Goal: Communication & Community: Ask a question

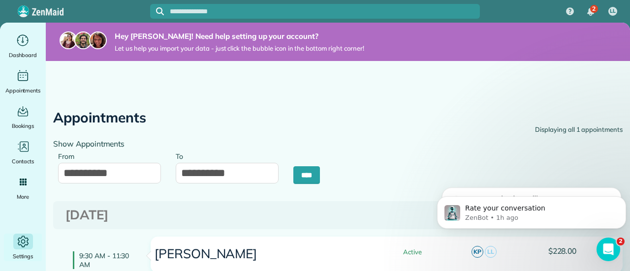
click at [17, 242] on icon "Main" at bounding box center [23, 241] width 15 height 15
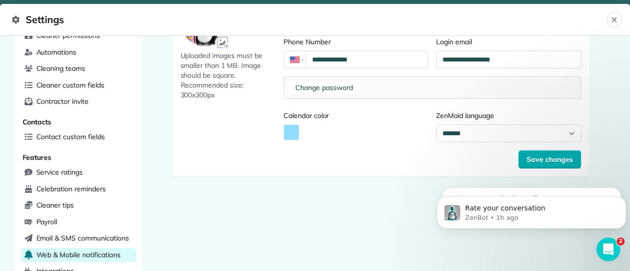
scroll to position [120, 0]
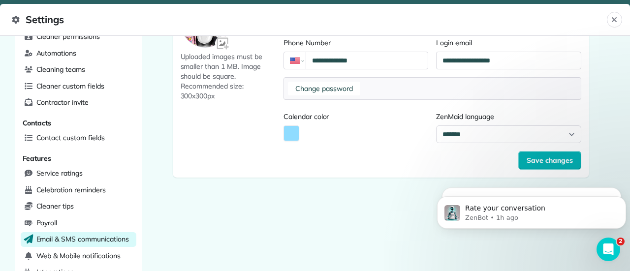
click at [47, 234] on span "Email & SMS communications" at bounding box center [82, 239] width 92 height 10
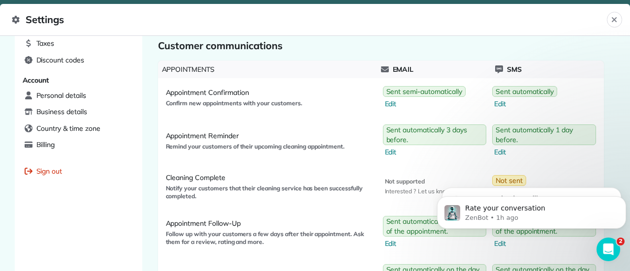
scroll to position [418, 0]
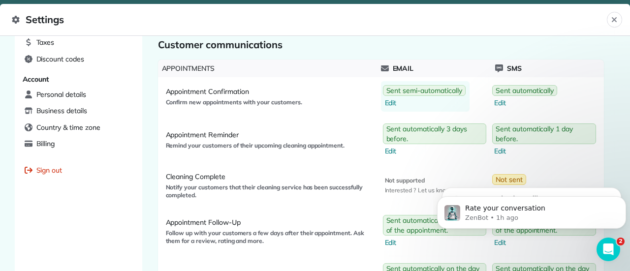
click at [388, 101] on span "Edit" at bounding box center [425, 103] width 81 height 10
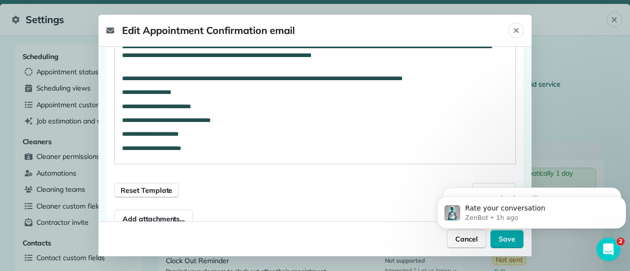
scroll to position [339, 0]
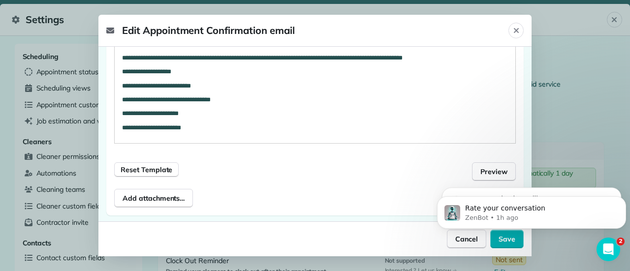
drag, startPoint x: 525, startPoint y: 60, endPoint x: 88, endPoint y: 1, distance: 441.3
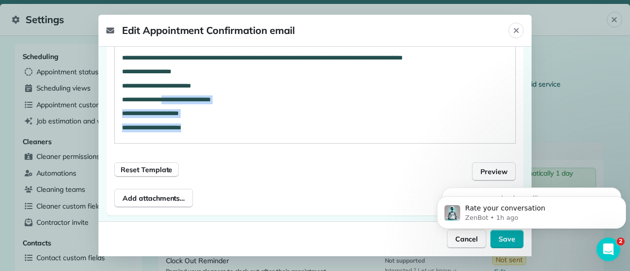
drag, startPoint x: 207, startPoint y: 129, endPoint x: 173, endPoint y: 103, distance: 42.7
click at [173, 103] on div "**********" at bounding box center [315, 38] width 400 height 211
click at [150, 170] on span "Reset Template" at bounding box center [147, 170] width 52 height 10
click at [251, 124] on p "**********" at bounding box center [307, 127] width 371 height 9
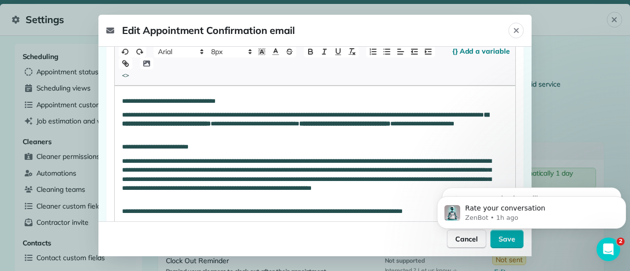
scroll to position [207, 0]
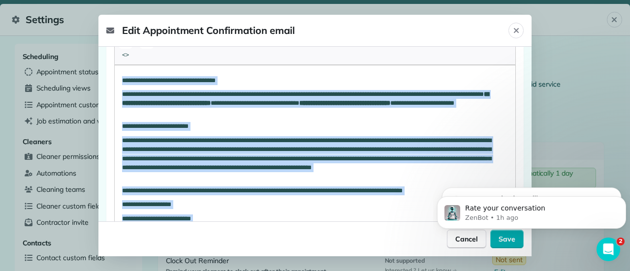
drag, startPoint x: 208, startPoint y: 123, endPoint x: 115, endPoint y: 73, distance: 106.1
click at [115, 73] on div "**********" at bounding box center [315, 170] width 400 height 211
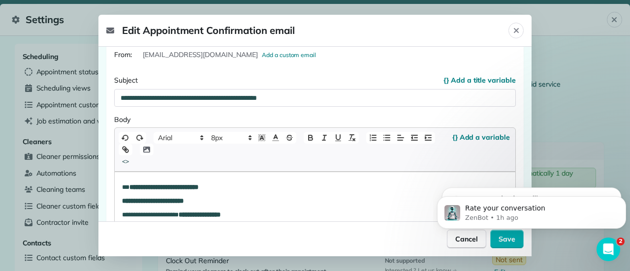
scroll to position [96, 0]
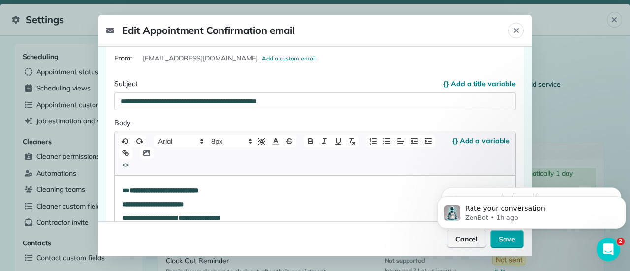
click at [499, 239] on body "Rate your conversation ZenBot • 1h ago Run your business like a Pro, Lesley 9 s…" at bounding box center [531, 210] width 189 height 61
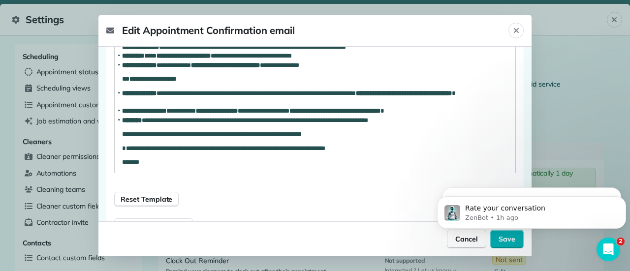
scroll to position [398, 0]
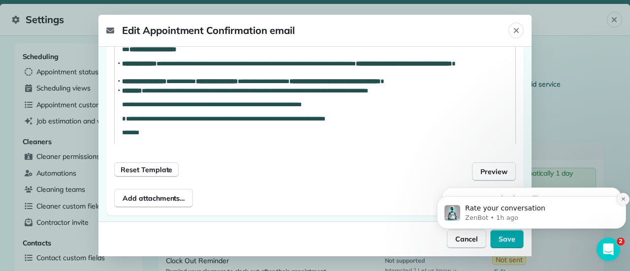
click at [622, 198] on icon "Dismiss notification" at bounding box center [622, 198] width 3 height 3
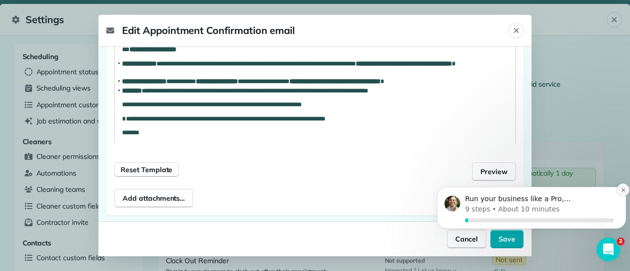
click at [622, 185] on button "Dismiss notification" at bounding box center [622, 190] width 13 height 13
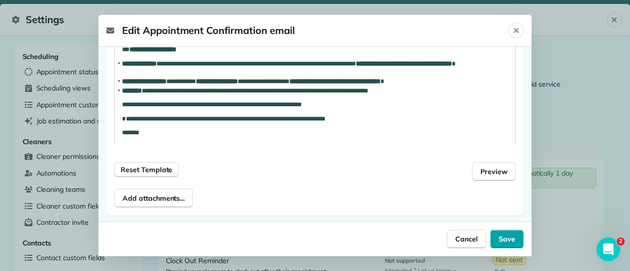
click at [503, 239] on span "Save" at bounding box center [506, 239] width 17 height 10
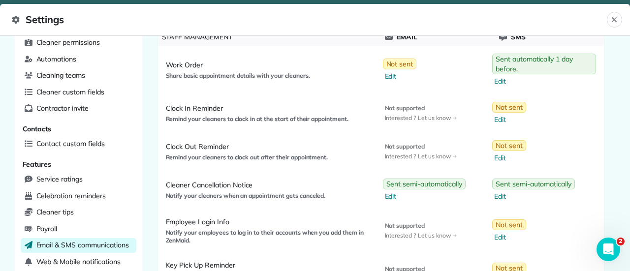
scroll to position [114, 0]
click at [587, 191] on div "Sms Sent semi-automatically Edit" at bounding box center [545, 190] width 110 height 31
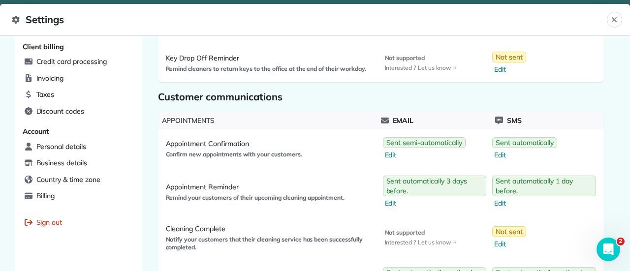
scroll to position [389, 0]
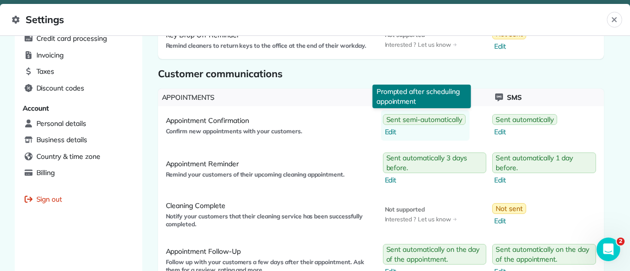
click at [385, 131] on span "Edit" at bounding box center [425, 132] width 81 height 10
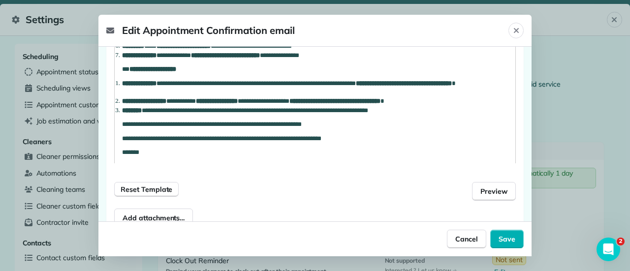
scroll to position [398, 0]
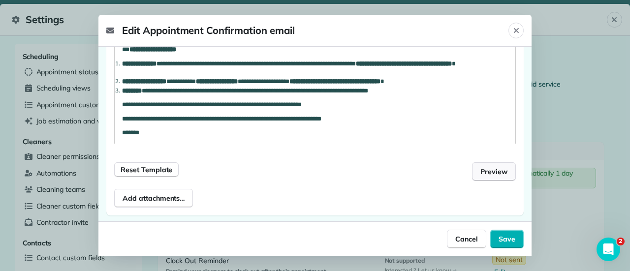
click at [496, 172] on span "Preview" at bounding box center [493, 172] width 27 height 10
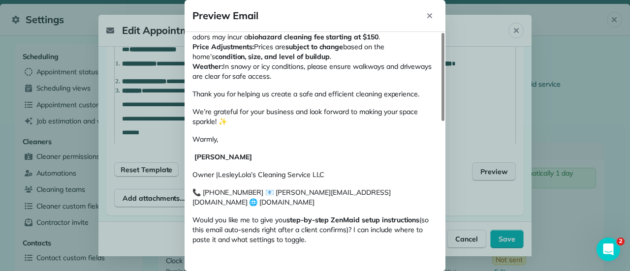
scroll to position [313, 0]
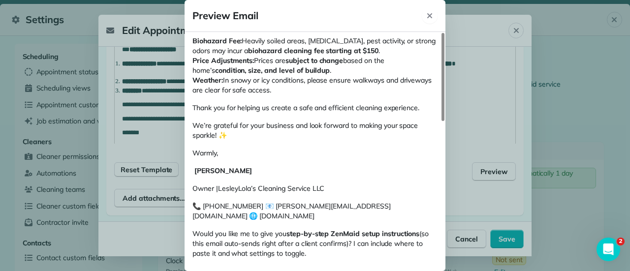
click at [430, 15] on icon "Close" at bounding box center [429, 15] width 5 height 5
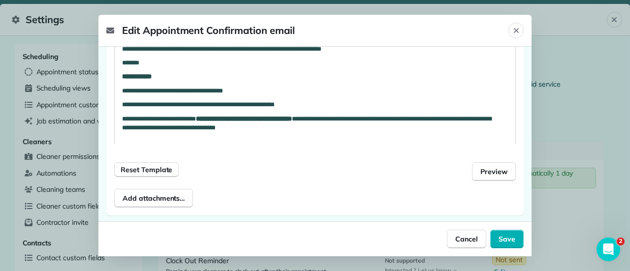
scroll to position [124, 0]
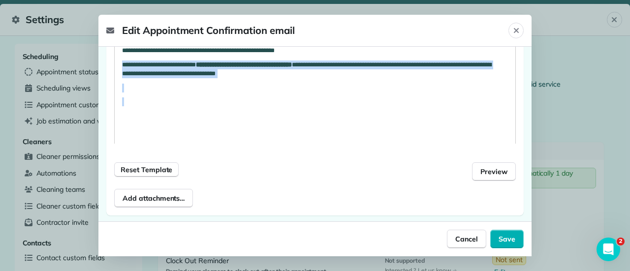
drag, startPoint x: 122, startPoint y: 66, endPoint x: 246, endPoint y: 96, distance: 128.0
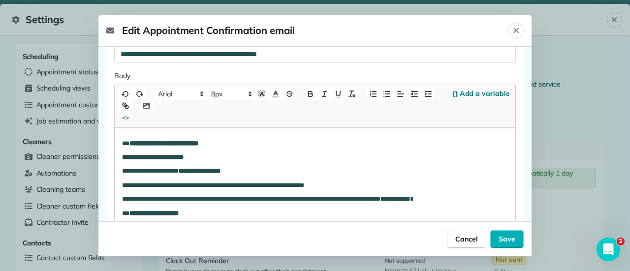
scroll to position [143, 0]
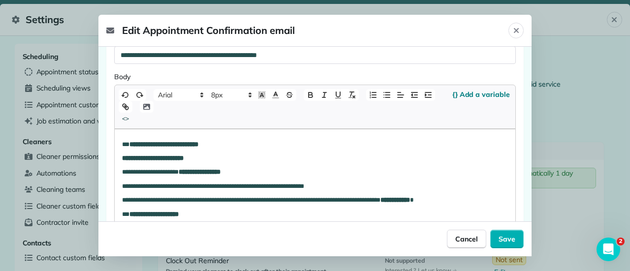
click at [192, 174] on strong "**********" at bounding box center [200, 172] width 42 height 6
click at [506, 239] on span "Save" at bounding box center [506, 239] width 17 height 10
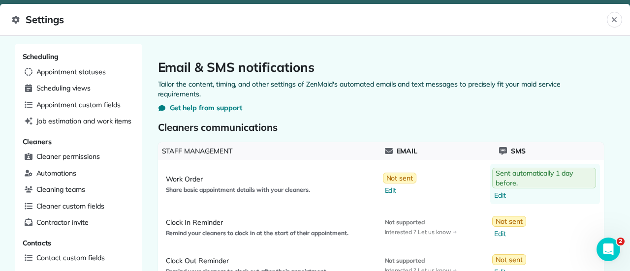
click at [499, 186] on span "Sent automatically 1 day before." at bounding box center [543, 178] width 97 height 20
select select "********"
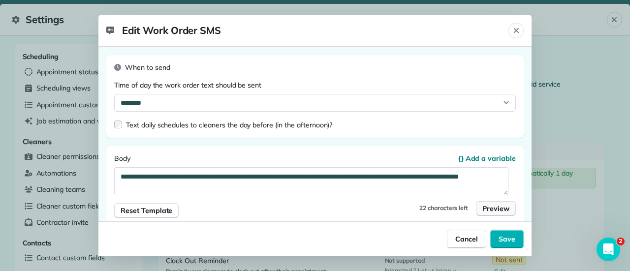
click at [487, 207] on span "Preview" at bounding box center [495, 209] width 27 height 10
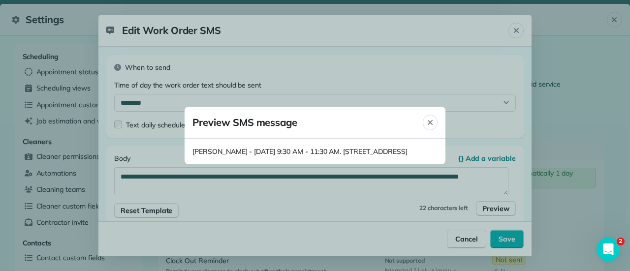
click at [463, 241] on div at bounding box center [315, 135] width 630 height 271
click at [516, 26] on div at bounding box center [315, 135] width 630 height 271
click at [431, 119] on icon "Close" at bounding box center [430, 123] width 8 height 8
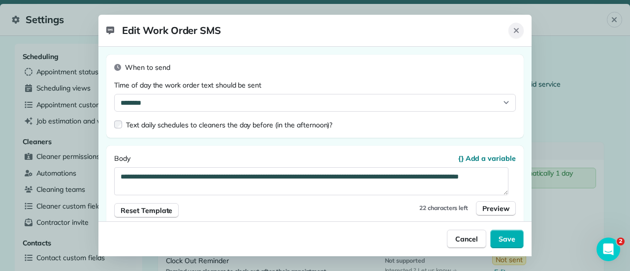
click at [515, 31] on icon "Close" at bounding box center [516, 30] width 5 height 5
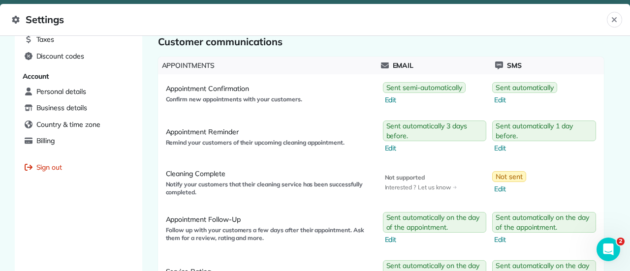
scroll to position [368, 0]
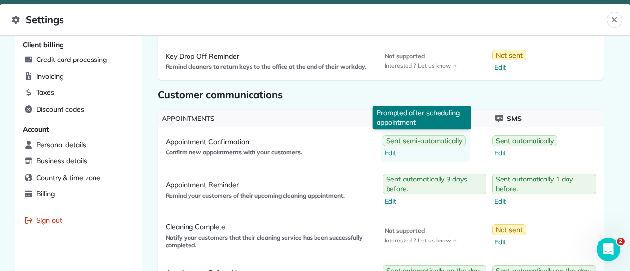
click at [388, 151] on span "Edit" at bounding box center [425, 153] width 81 height 10
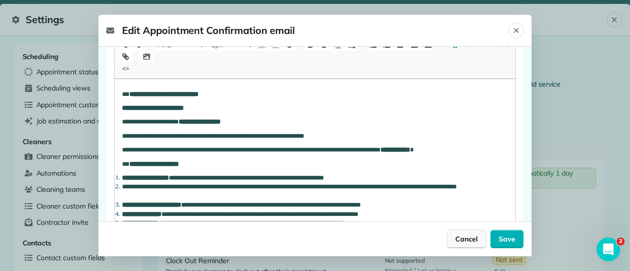
click at [467, 244] on span "Cancel" at bounding box center [466, 239] width 23 height 10
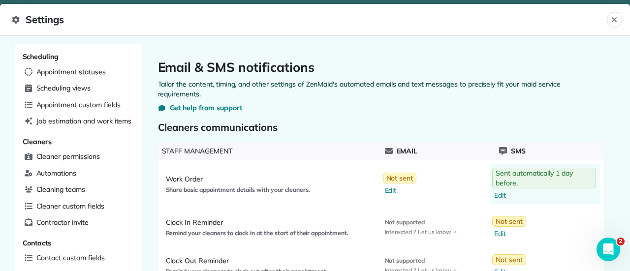
click at [499, 198] on span "Edit" at bounding box center [545, 195] width 102 height 10
select select "********"
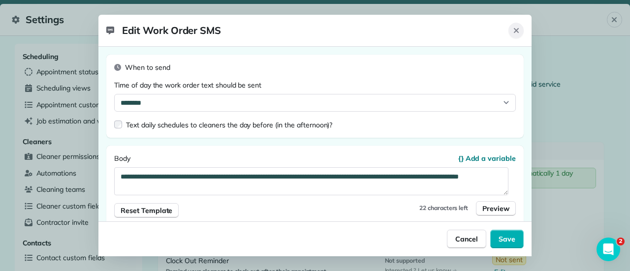
click at [516, 34] on icon "Close" at bounding box center [516, 31] width 8 height 8
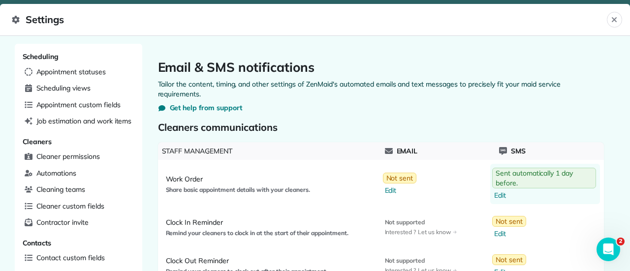
click at [510, 179] on span "Sent automatically 1 day before." at bounding box center [543, 178] width 97 height 20
select select "********"
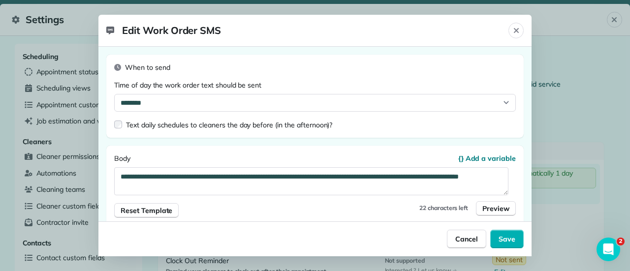
scroll to position [11, 0]
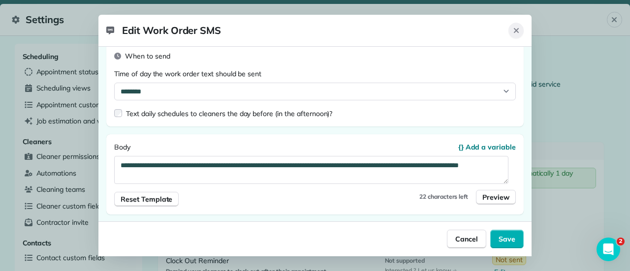
click at [515, 33] on icon "Close" at bounding box center [516, 31] width 8 height 8
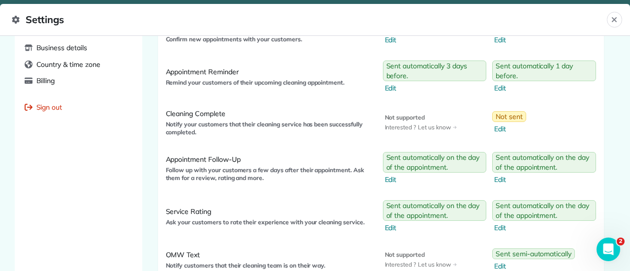
scroll to position [492, 0]
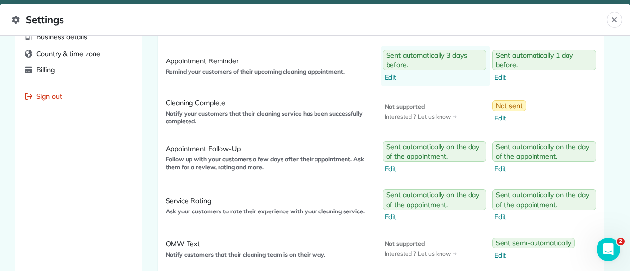
click at [412, 62] on span "Sent automatically 3 days before." at bounding box center [434, 60] width 97 height 20
select select "**"
select select "********"
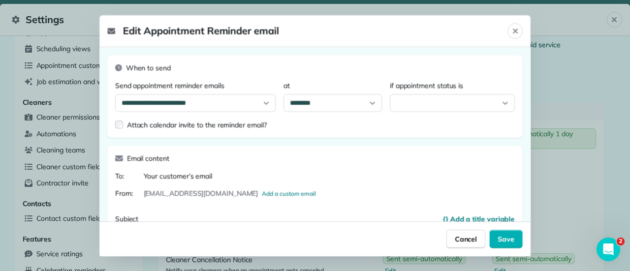
select select "*******"
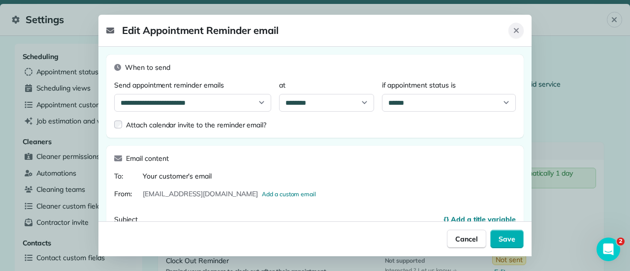
click at [516, 31] on icon "Close" at bounding box center [516, 30] width 5 height 5
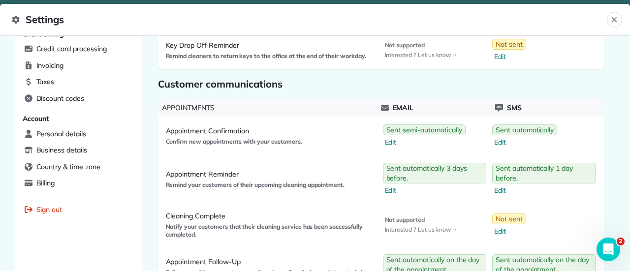
scroll to position [386, 0]
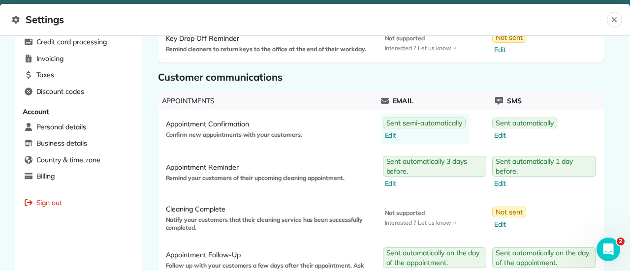
click at [388, 132] on span "Edit" at bounding box center [425, 135] width 81 height 10
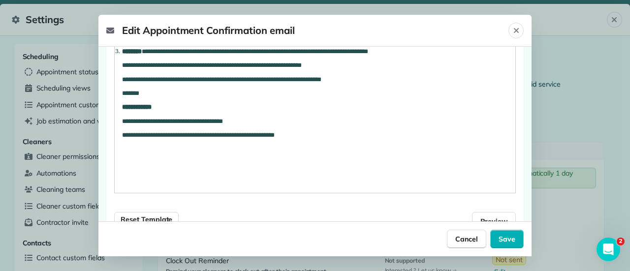
scroll to position [398, 0]
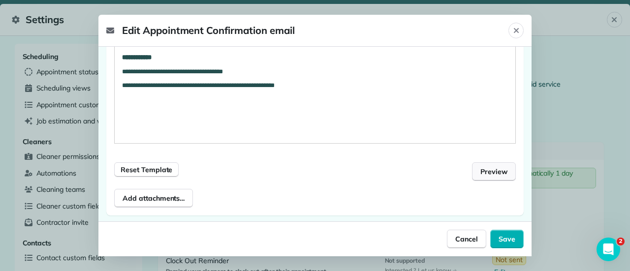
click at [488, 177] on button "Preview" at bounding box center [494, 171] width 44 height 19
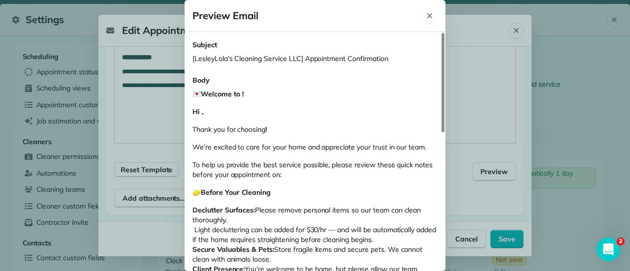
click at [430, 19] on icon "Close" at bounding box center [430, 16] width 8 height 8
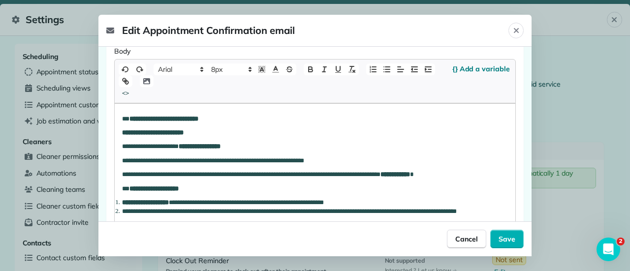
scroll to position [207, 0]
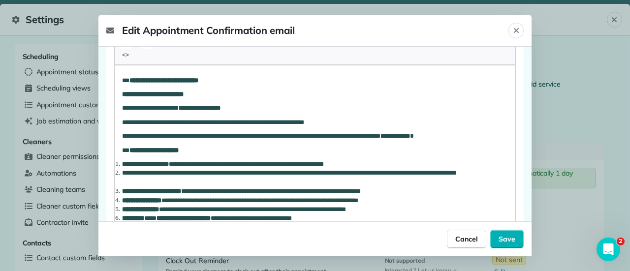
click at [169, 81] on strong "**********" at bounding box center [163, 80] width 69 height 6
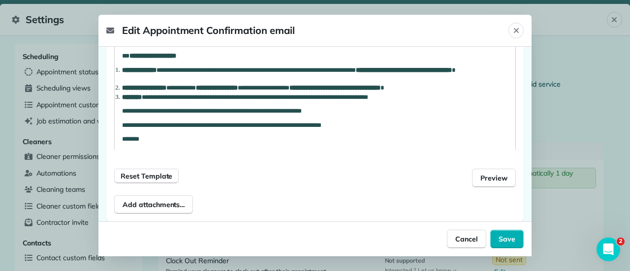
scroll to position [398, 0]
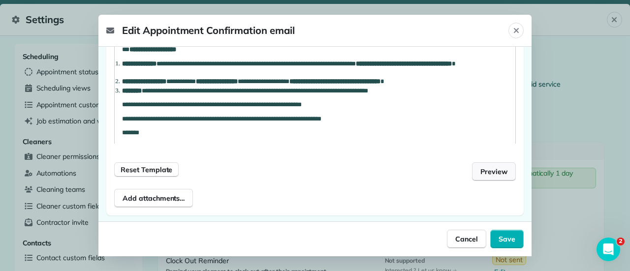
click at [486, 167] on span "Preview" at bounding box center [493, 172] width 27 height 10
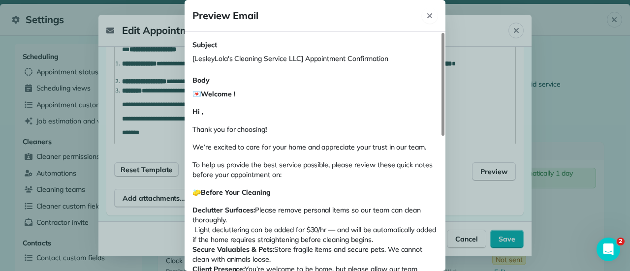
click at [429, 19] on icon "Close" at bounding box center [430, 16] width 8 height 8
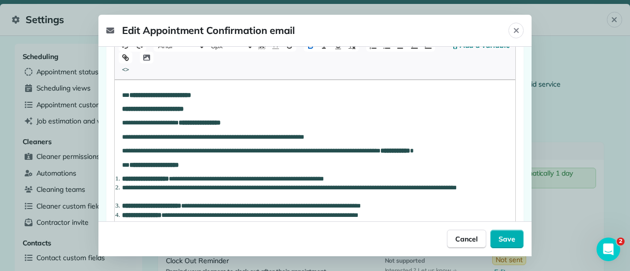
scroll to position [190, 0]
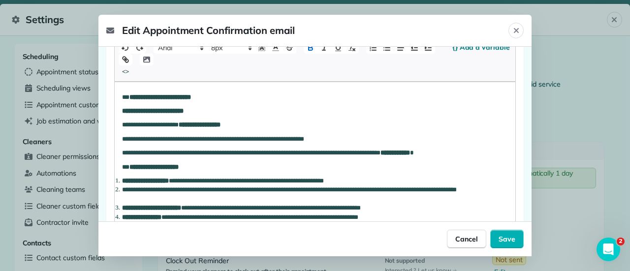
click at [192, 127] on strong "**********" at bounding box center [200, 125] width 42 height 6
click at [511, 244] on span "Save" at bounding box center [506, 239] width 17 height 10
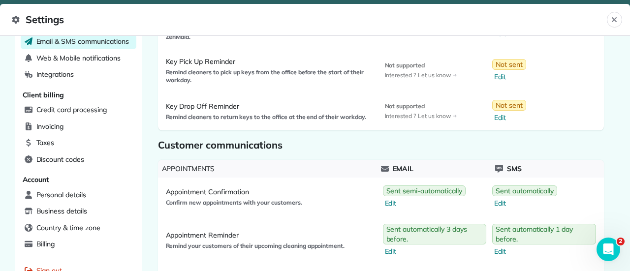
scroll to position [304, 0]
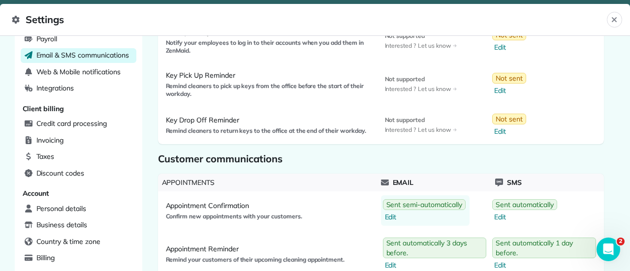
click at [387, 209] on link "Sent semi-automatically Edit" at bounding box center [425, 210] width 89 height 31
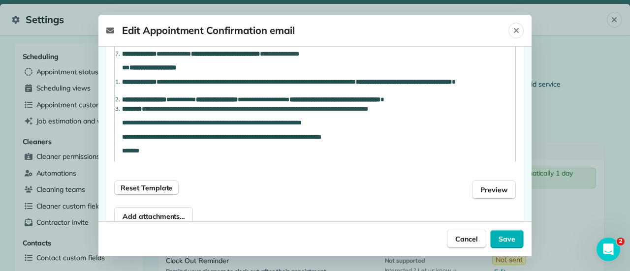
scroll to position [398, 0]
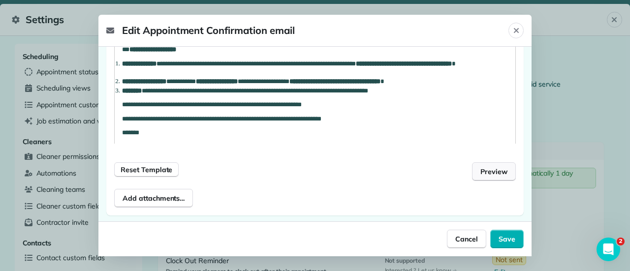
click at [495, 171] on span "Preview" at bounding box center [493, 172] width 27 height 10
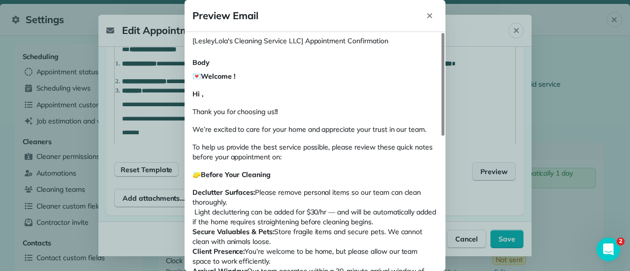
scroll to position [0, 0]
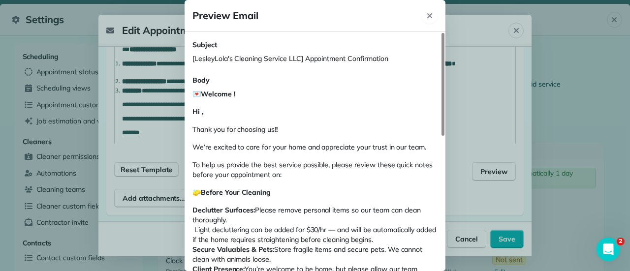
click at [427, 17] on icon "Close" at bounding box center [429, 15] width 5 height 5
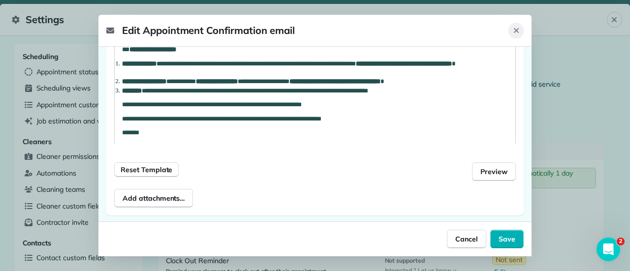
click at [514, 36] on button "Close" at bounding box center [515, 31] width 15 height 16
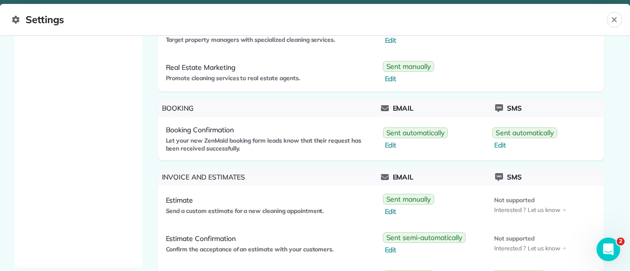
scroll to position [872, 0]
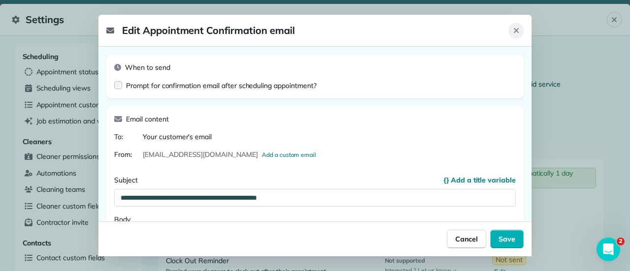
click at [515, 33] on icon "Close" at bounding box center [516, 31] width 8 height 8
click at [516, 31] on icon "Close" at bounding box center [516, 30] width 5 height 5
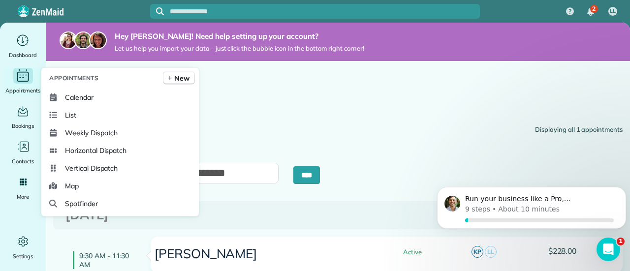
click at [23, 75] on icon "Main" at bounding box center [23, 75] width 2 height 0
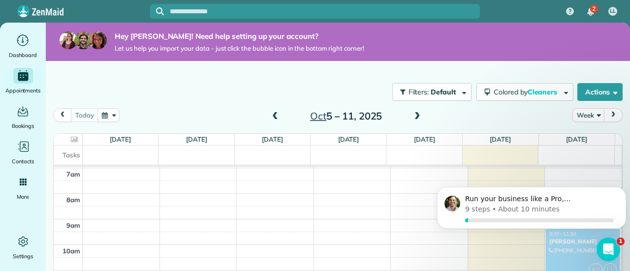
click at [418, 117] on span at bounding box center [417, 116] width 11 height 9
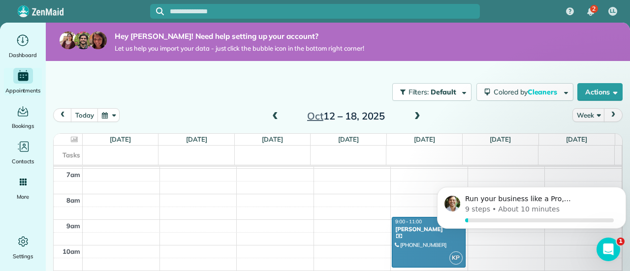
click at [416, 115] on span at bounding box center [417, 116] width 11 height 9
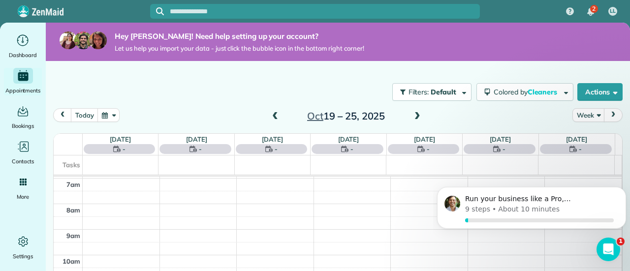
scroll to position [178, 0]
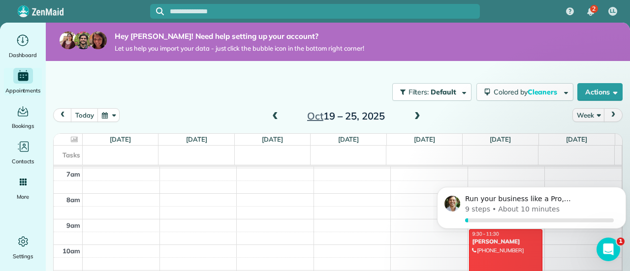
click at [507, 240] on body "Run your business like a Pro, Lesley 9 steps • About 10 minutes" at bounding box center [531, 210] width 189 height 61
click at [622, 190] on icon "Dismiss notification" at bounding box center [622, 189] width 3 height 3
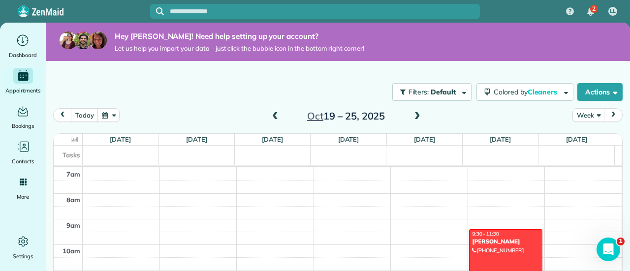
click at [518, 236] on div "9:30 - 11:30" at bounding box center [506, 234] width 68 height 6
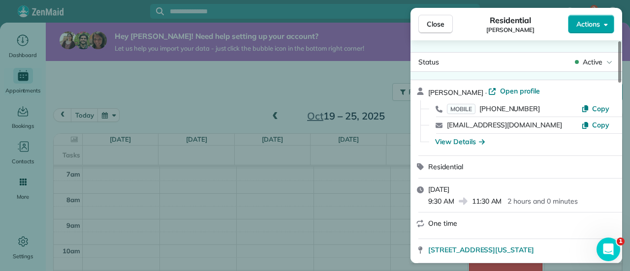
click at [604, 26] on icon "button" at bounding box center [606, 24] width 4 height 7
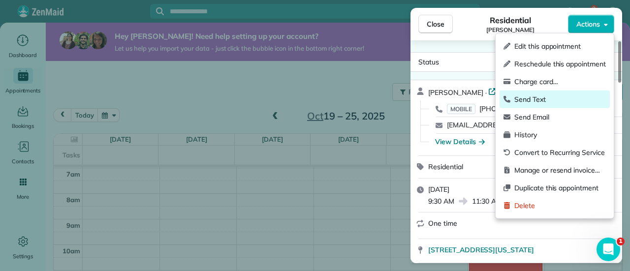
click at [534, 100] on span "Send Text" at bounding box center [560, 99] width 92 height 10
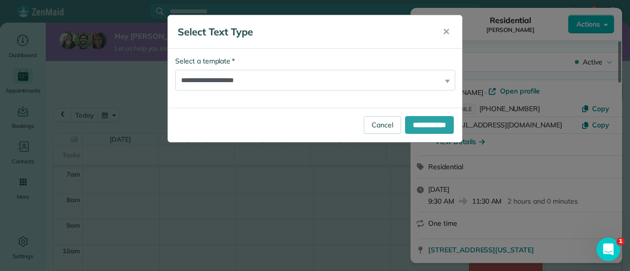
click at [446, 82] on div "**********" at bounding box center [314, 73] width 279 height 34
click at [448, 31] on span "✕" at bounding box center [445, 31] width 7 height 11
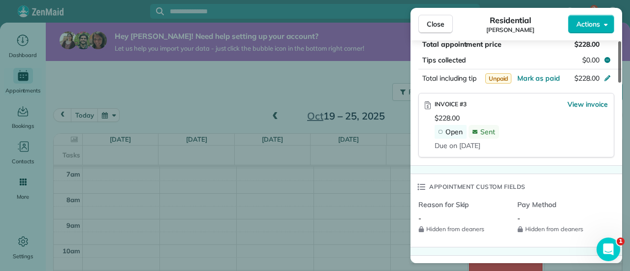
scroll to position [612, 0]
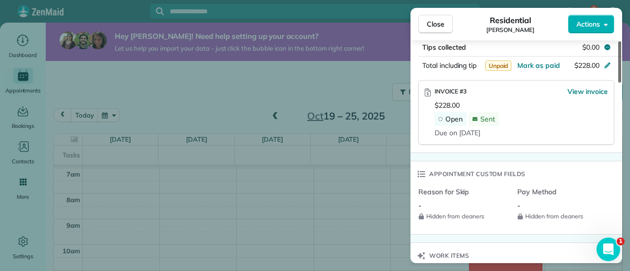
drag, startPoint x: 618, startPoint y: 53, endPoint x: 623, endPoint y: 166, distance: 113.3
click at [621, 83] on div at bounding box center [619, 61] width 3 height 41
drag, startPoint x: 623, startPoint y: 166, endPoint x: 623, endPoint y: 189, distance: 23.1
click at [623, 189] on div "Close Residential Dave Watson Actions Status Active Dave Watson · Open profile …" at bounding box center [315, 135] width 630 height 271
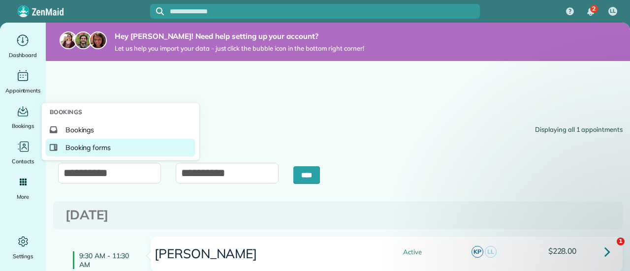
click at [72, 148] on span "Booking forms" at bounding box center [88, 148] width 46 height 10
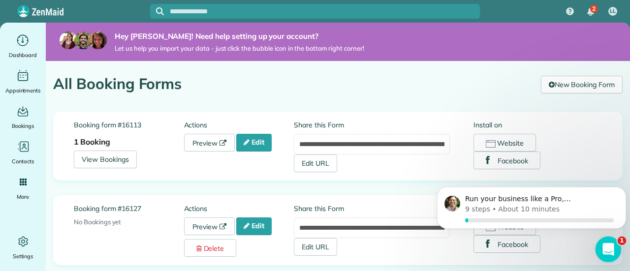
click at [606, 247] on icon "Open Intercom Messenger" at bounding box center [607, 248] width 16 height 16
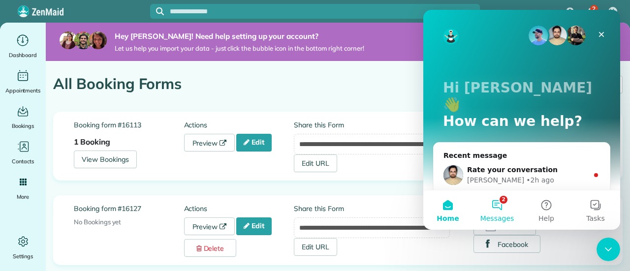
click at [499, 204] on button "2 Messages" at bounding box center [496, 209] width 49 height 39
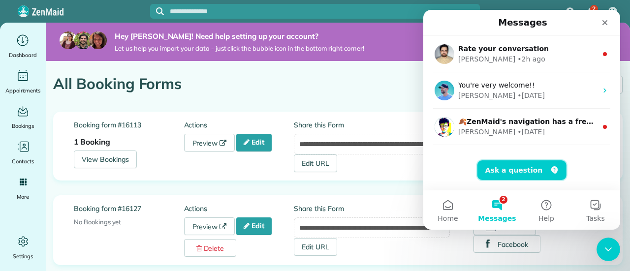
click at [505, 173] on button "Ask a question" at bounding box center [521, 170] width 89 height 20
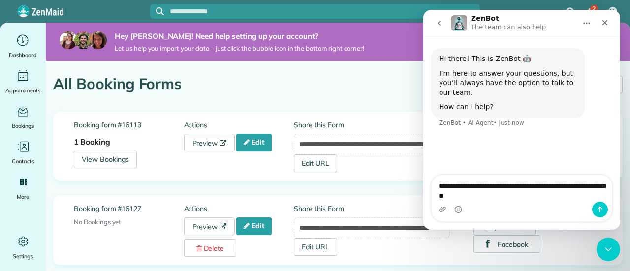
type textarea "**********"
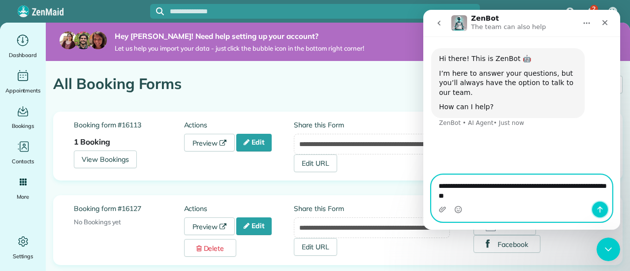
click at [599, 208] on icon "Send a message…" at bounding box center [599, 210] width 5 height 6
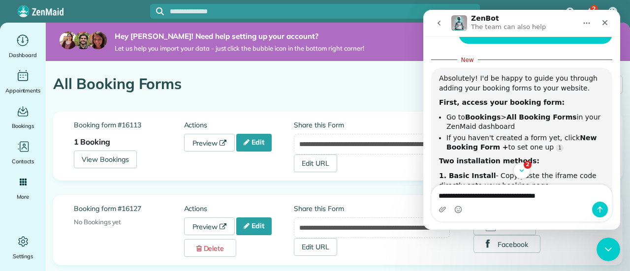
scroll to position [1, 0]
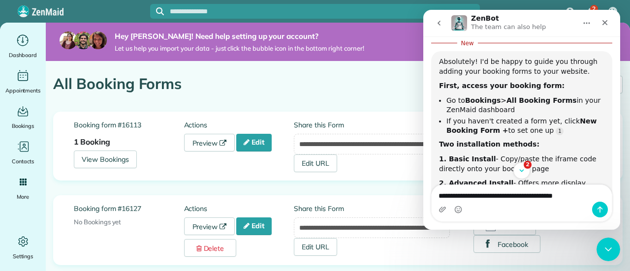
type textarea "**********"
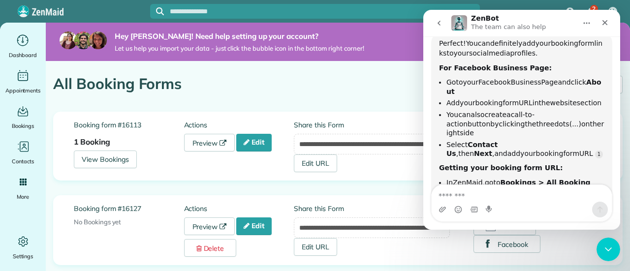
scroll to position [573, 0]
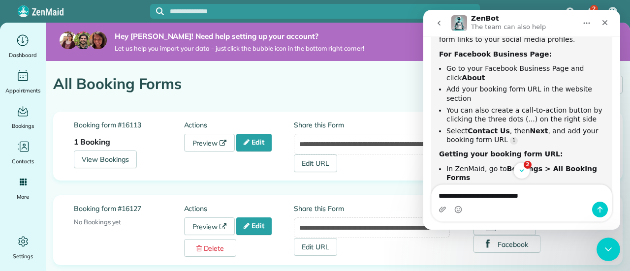
type textarea "**********"
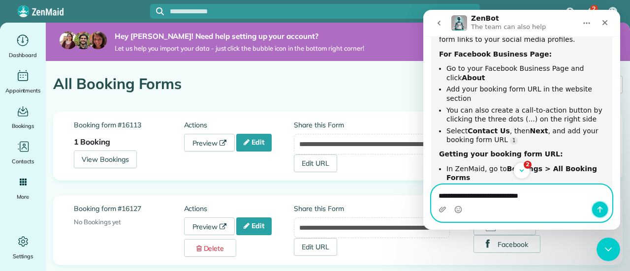
click at [600, 207] on icon "Send a message…" at bounding box center [599, 210] width 5 height 6
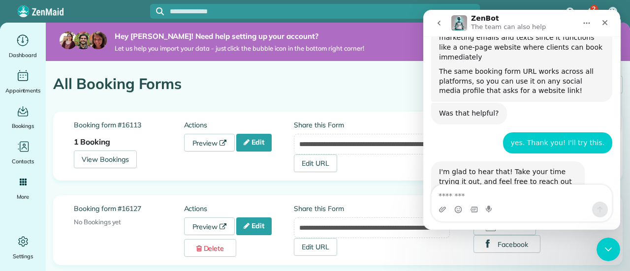
scroll to position [784, 0]
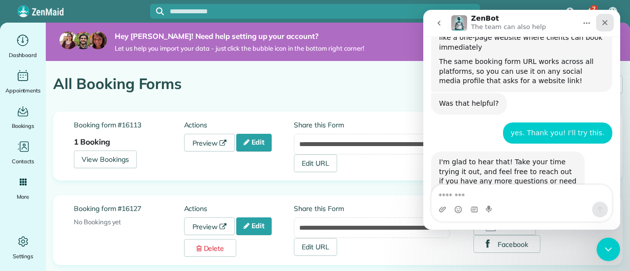
click at [605, 23] on icon "Close" at bounding box center [604, 22] width 5 height 5
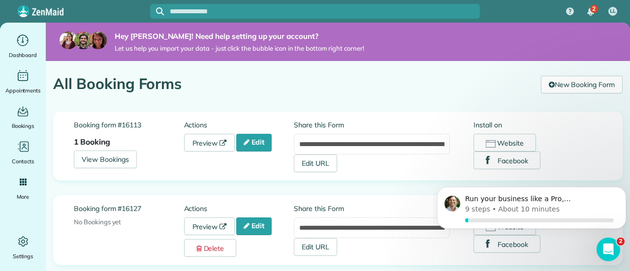
scroll to position [872, 0]
click at [605, 247] on icon "Open Intercom Messenger" at bounding box center [607, 248] width 16 height 16
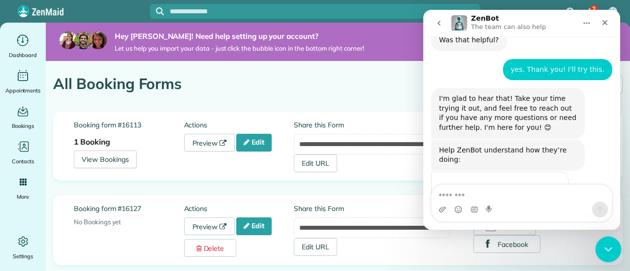
scroll to position [856, 0]
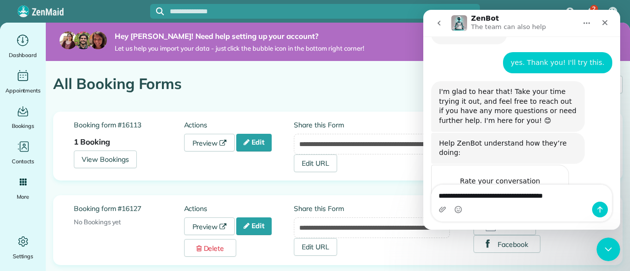
type textarea "**********"
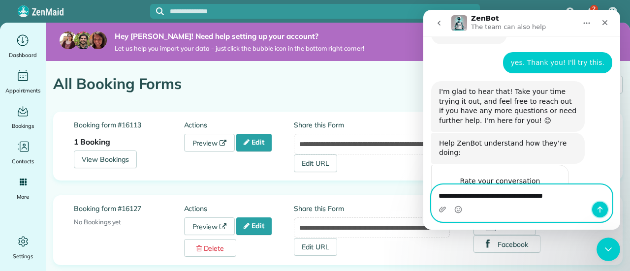
click at [600, 207] on icon "Send a message…" at bounding box center [599, 210] width 5 height 6
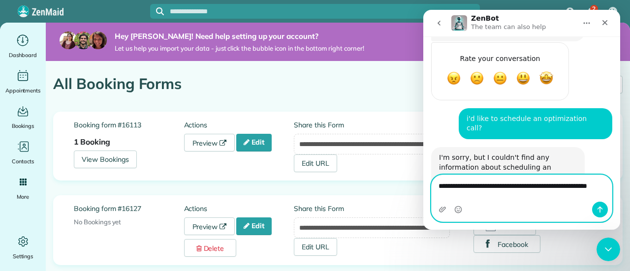
scroll to position [988, 0]
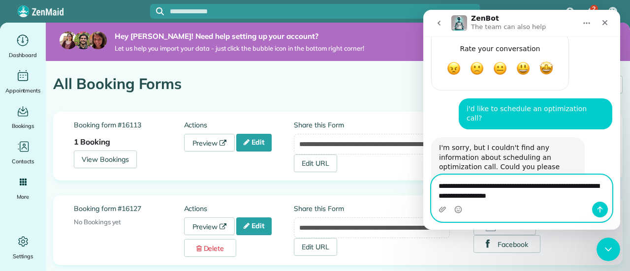
type textarea "**********"
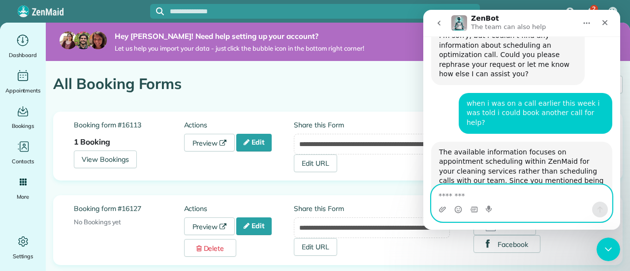
scroll to position [1, 0]
